Goal: Information Seeking & Learning: Learn about a topic

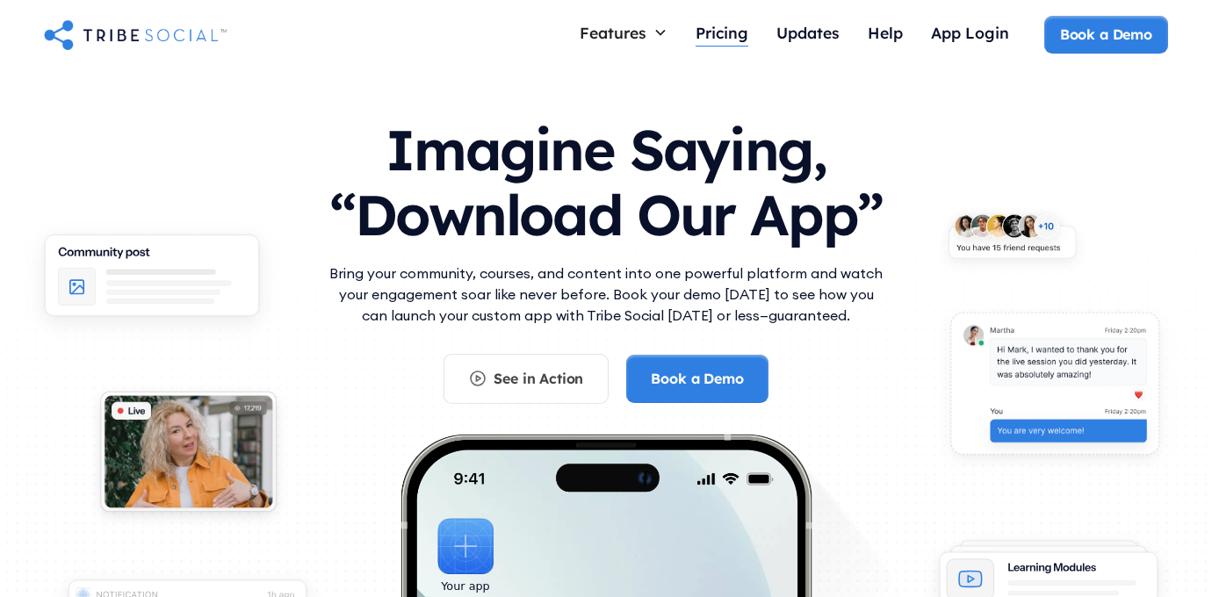
click at [724, 34] on div "Pricing" at bounding box center [722, 32] width 53 height 19
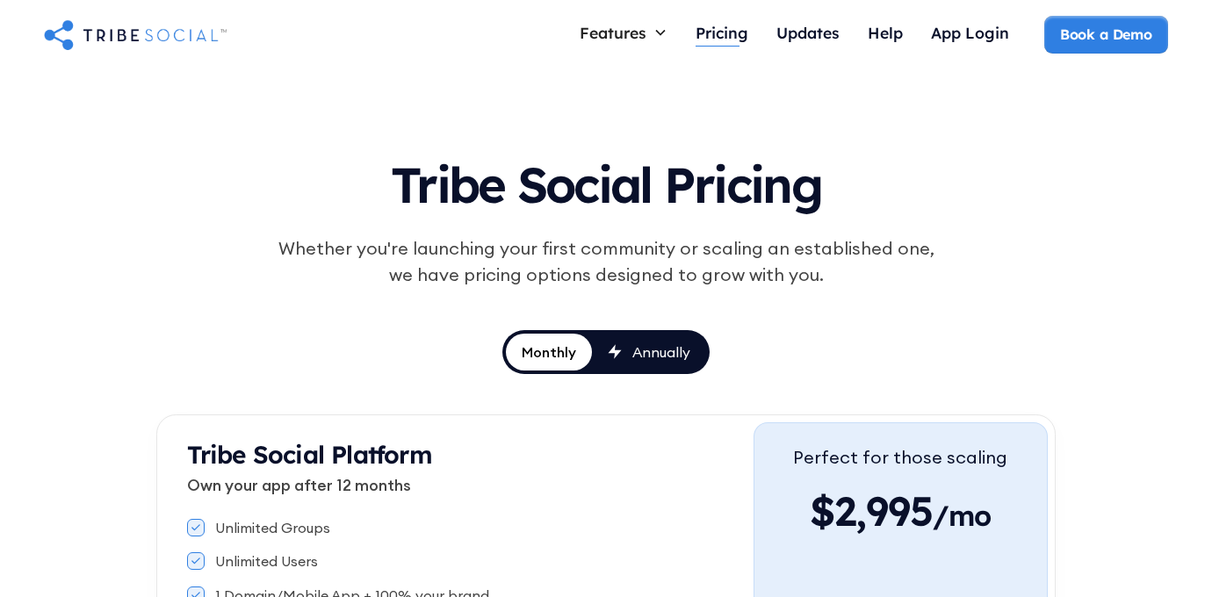
click at [713, 40] on div "Pricing" at bounding box center [722, 32] width 53 height 19
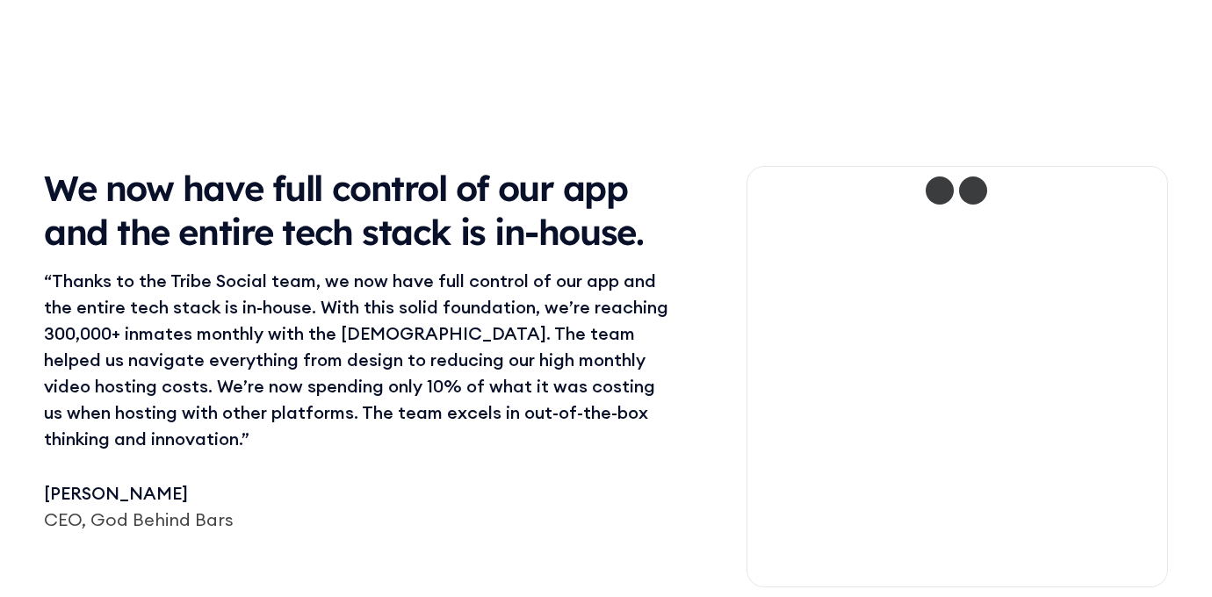
scroll to position [1915, 0]
